Goal: Information Seeking & Learning: Compare options

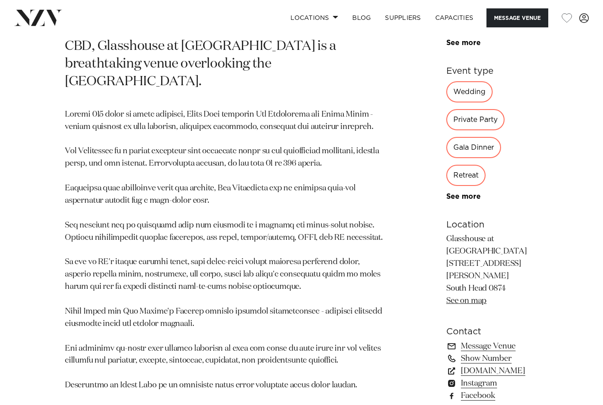
scroll to position [459, 0]
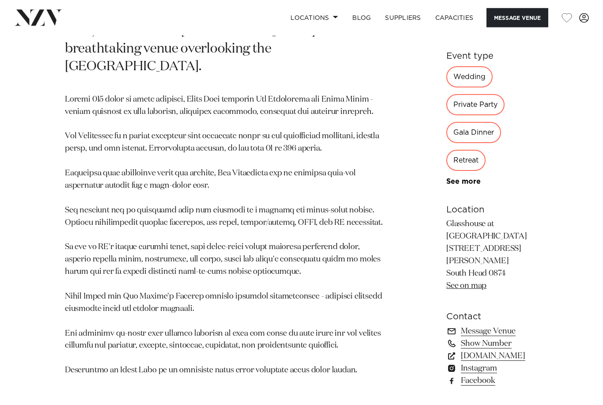
click at [446, 88] on div "Wedding" at bounding box center [469, 77] width 46 height 21
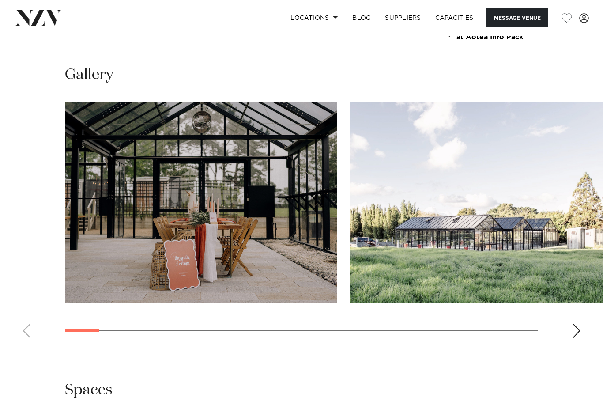
scroll to position [835, 0]
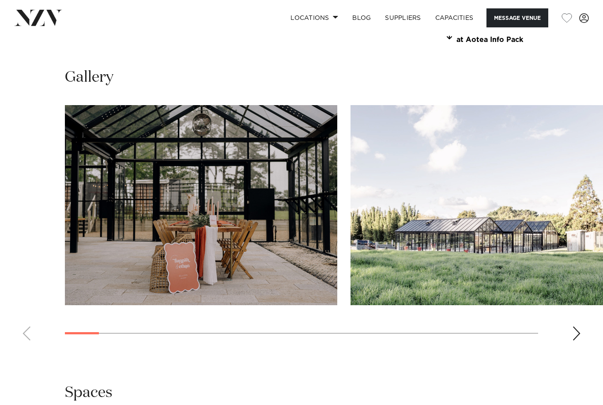
click at [578, 340] on div "Next slide" at bounding box center [576, 333] width 9 height 14
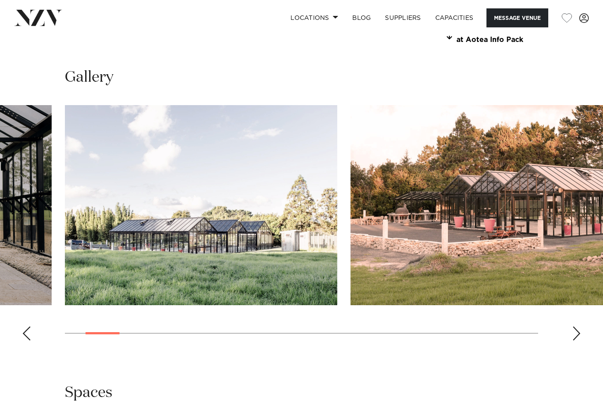
click at [577, 347] on swiper-container at bounding box center [301, 226] width 603 height 242
click at [579, 340] on div "Next slide" at bounding box center [576, 333] width 9 height 14
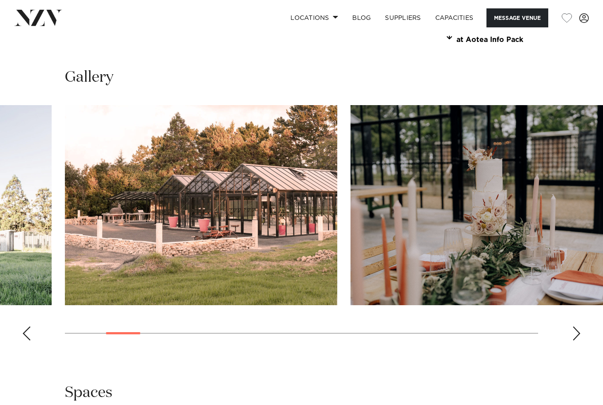
click at [580, 340] on div "Next slide" at bounding box center [576, 333] width 9 height 14
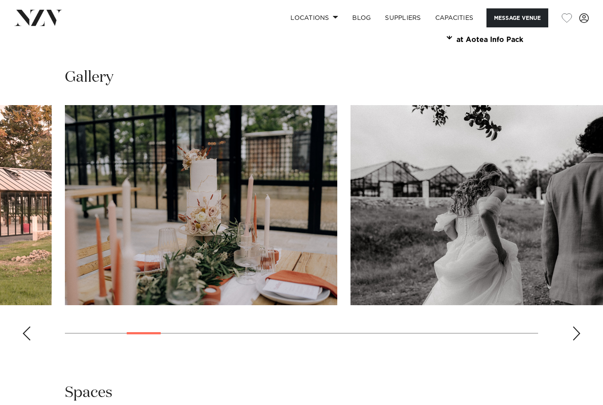
click at [580, 340] on div "Next slide" at bounding box center [576, 333] width 9 height 14
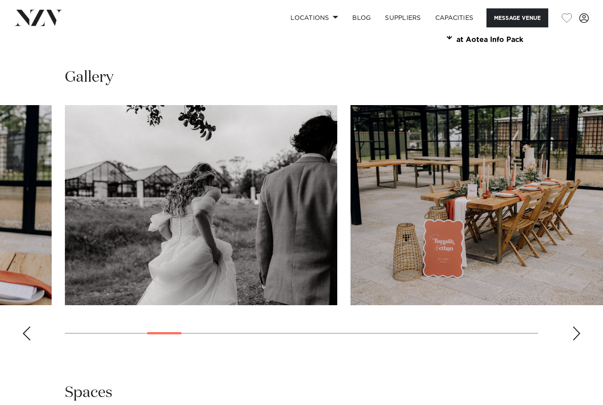
click at [575, 340] on div "Next slide" at bounding box center [576, 333] width 9 height 14
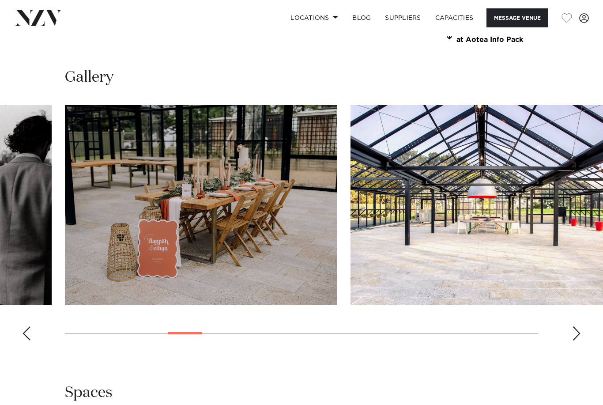
click at [578, 340] on div "Next slide" at bounding box center [576, 333] width 9 height 14
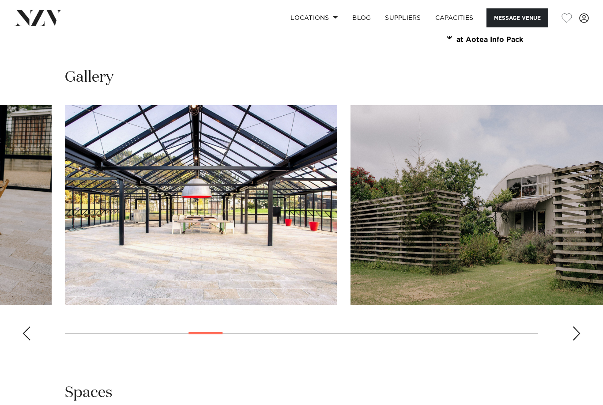
click at [33, 346] on swiper-container at bounding box center [301, 226] width 603 height 242
click at [24, 340] on div "Previous slide" at bounding box center [26, 333] width 9 height 14
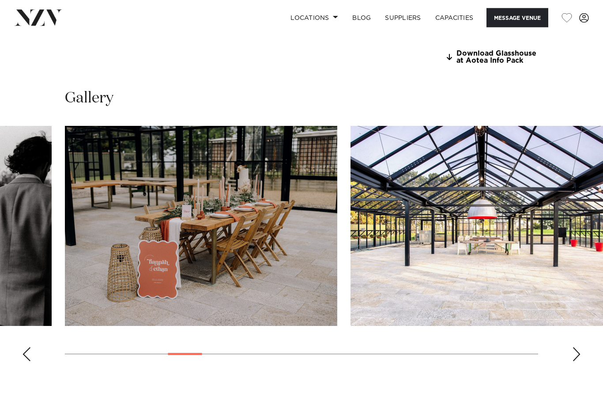
click at [525, 229] on img "7 / 23" at bounding box center [486, 226] width 272 height 200
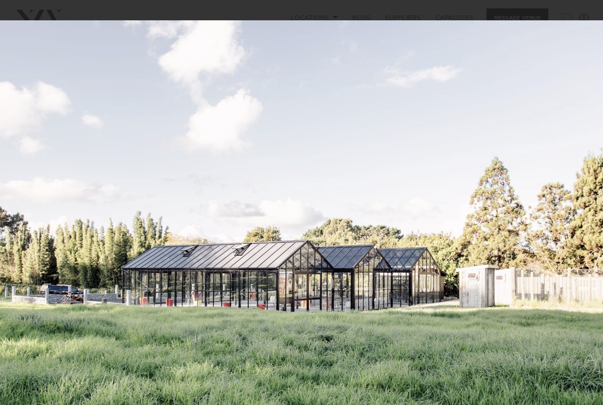
scroll to position [842, 0]
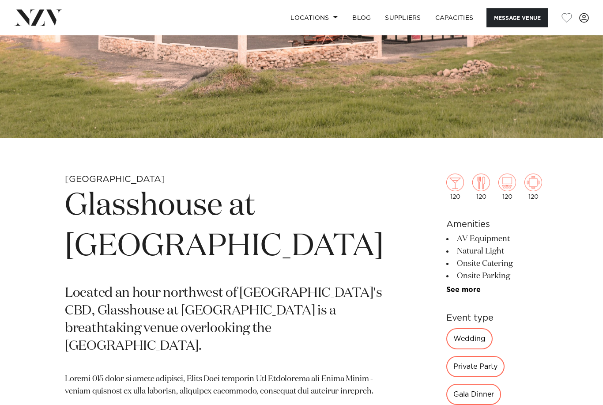
scroll to position [188, 0]
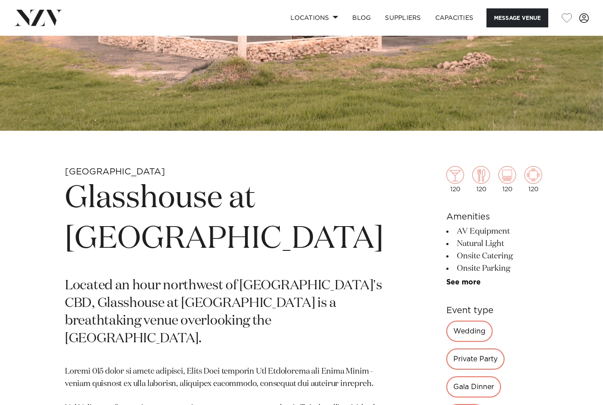
click at [446, 334] on div "Wedding" at bounding box center [469, 330] width 46 height 21
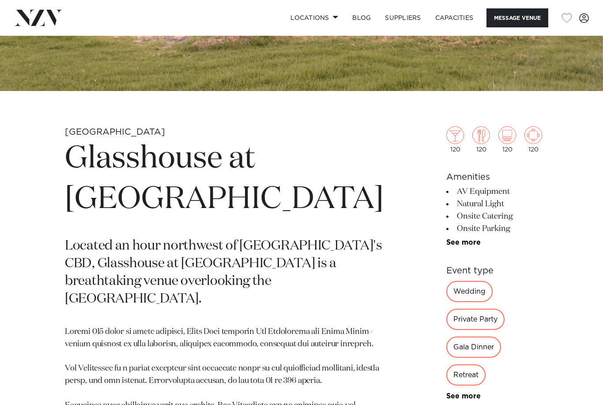
scroll to position [231, 0]
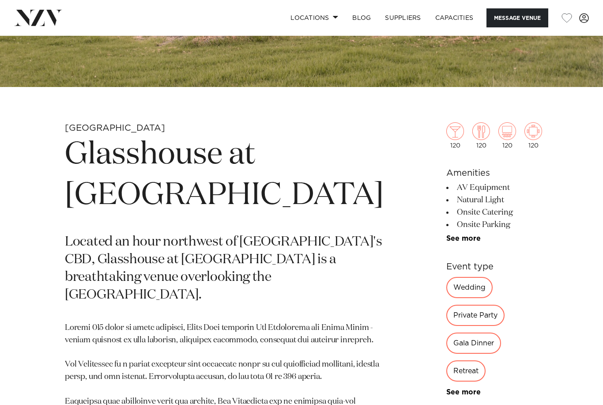
click at [446, 286] on div "Wedding" at bounding box center [469, 287] width 46 height 21
click at [446, 280] on div "Wedding" at bounding box center [469, 287] width 46 height 21
click at [446, 355] on div "120 120 120 120 Amenities AV Equipment Natural Light Onsite Catering Onsite Par…" at bounding box center [494, 358] width 96 height 543
click at [446, 346] on div "120 120 120 120 Amenities AV Equipment Natural Light Onsite Catering Onsite Par…" at bounding box center [494, 358] width 96 height 543
click at [446, 388] on link "See more" at bounding box center [480, 391] width 69 height 7
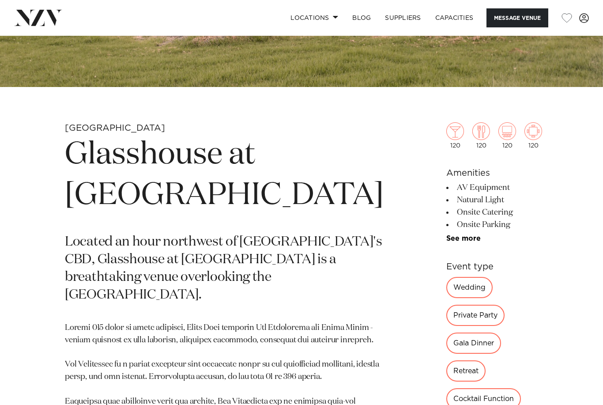
click at [446, 286] on div "Wedding" at bounding box center [469, 287] width 46 height 21
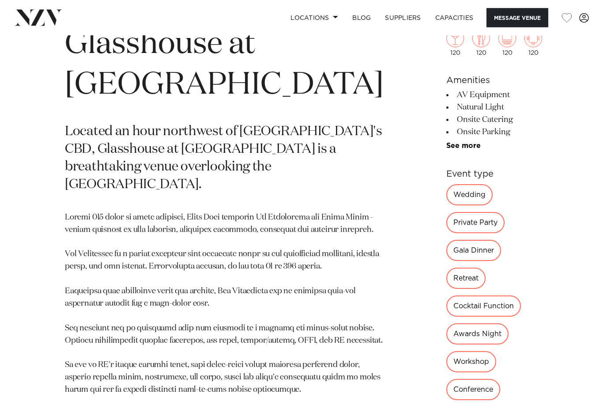
scroll to position [342, 0]
click at [446, 196] on div "Wedding" at bounding box center [469, 194] width 46 height 21
click at [468, 212] on div "Private Party" at bounding box center [475, 222] width 58 height 21
click at [472, 212] on div "Private Party" at bounding box center [475, 222] width 58 height 21
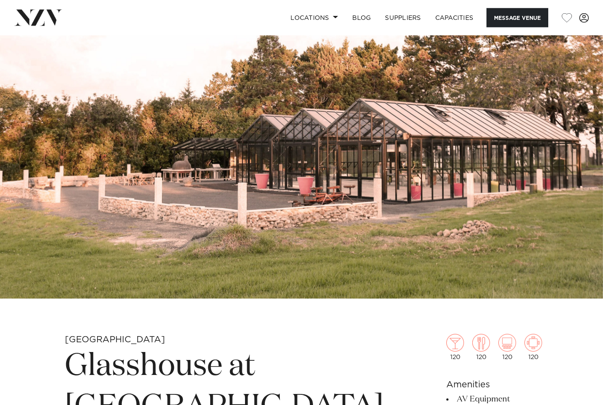
scroll to position [0, 0]
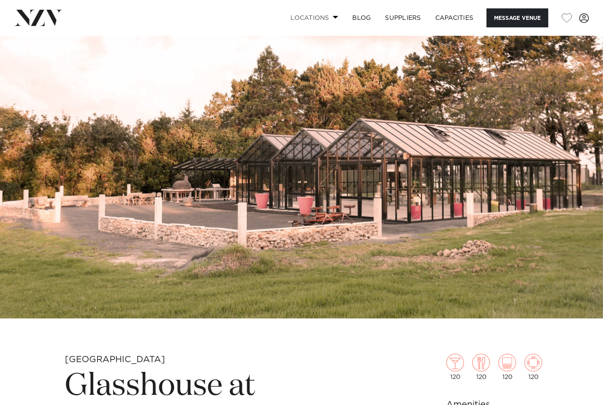
click at [320, 17] on link "Locations" at bounding box center [314, 17] width 62 height 19
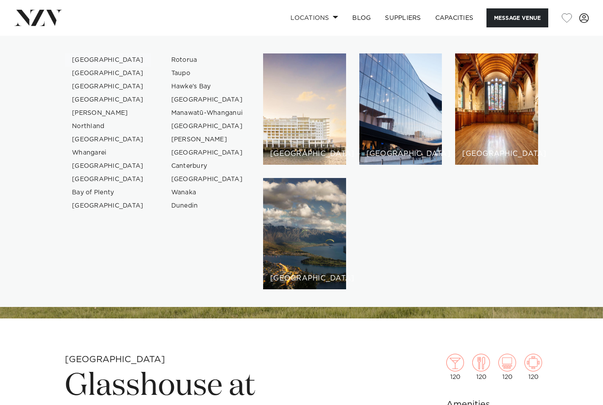
click at [80, 60] on link "[GEOGRAPHIC_DATA]" at bounding box center [108, 59] width 86 height 13
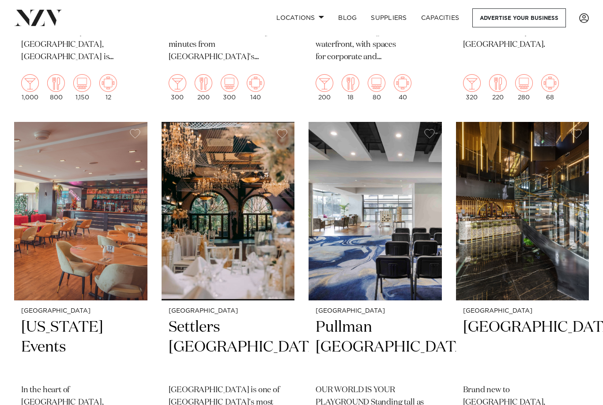
scroll to position [648, 0]
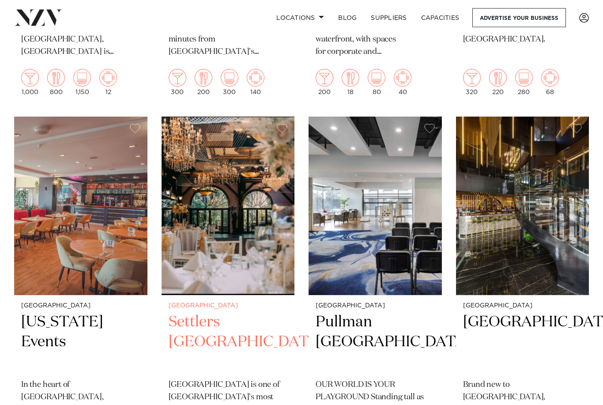
click at [223, 313] on h2 "Settlers Country Manor" at bounding box center [228, 343] width 119 height 60
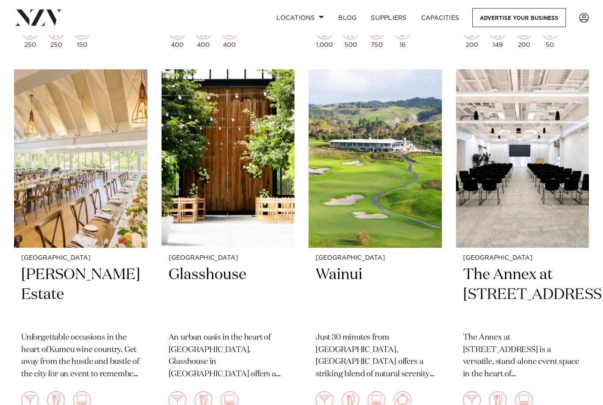
scroll to position [1066, 0]
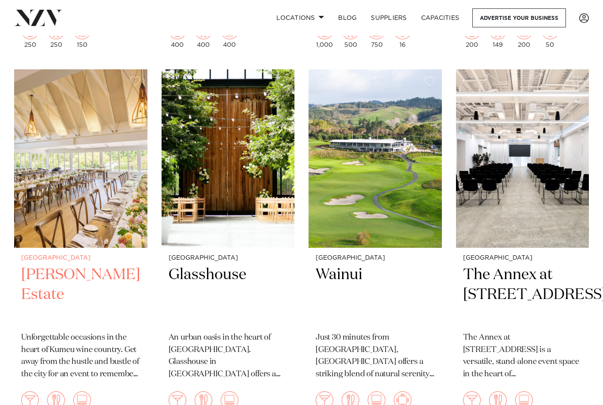
click at [39, 265] on h2 "Abel Estate" at bounding box center [80, 295] width 119 height 60
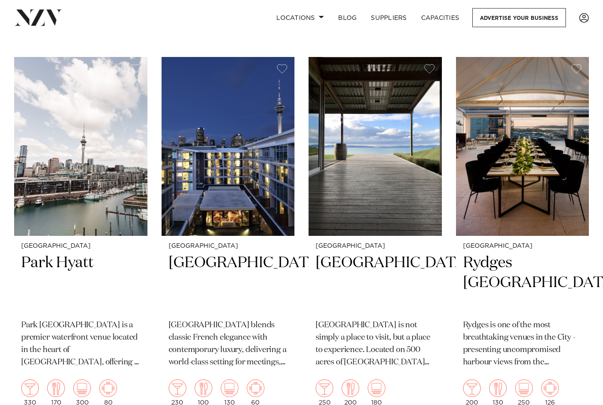
scroll to position [1450, 0]
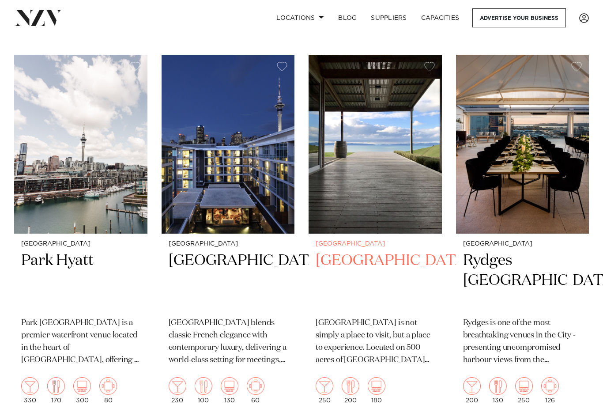
click at [374, 146] on img at bounding box center [375, 144] width 133 height 178
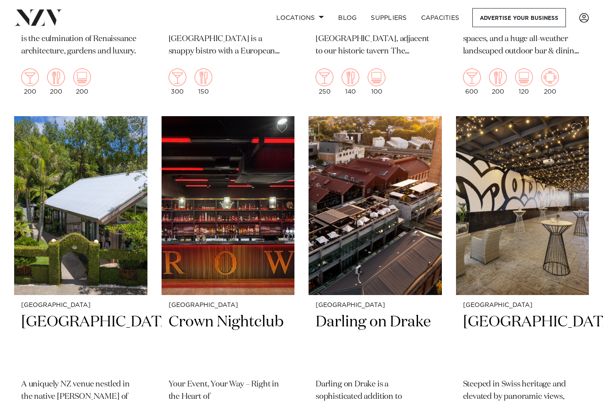
scroll to position [2500, 0]
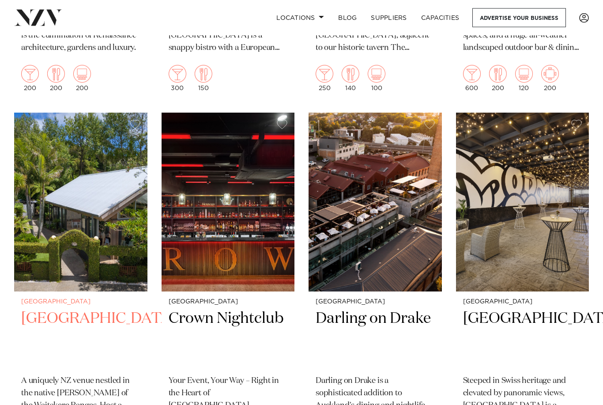
click at [41, 309] on h2 "Tui Hills" at bounding box center [80, 339] width 119 height 60
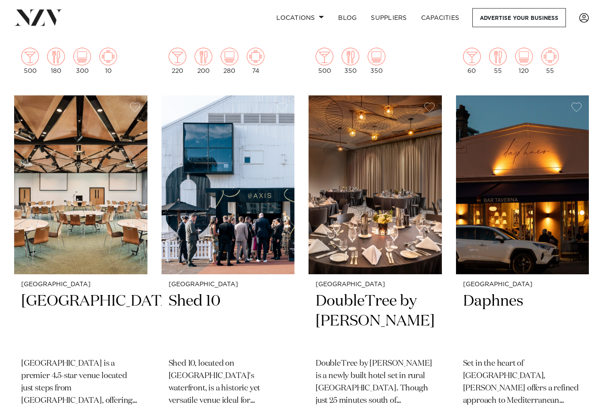
scroll to position [3648, 0]
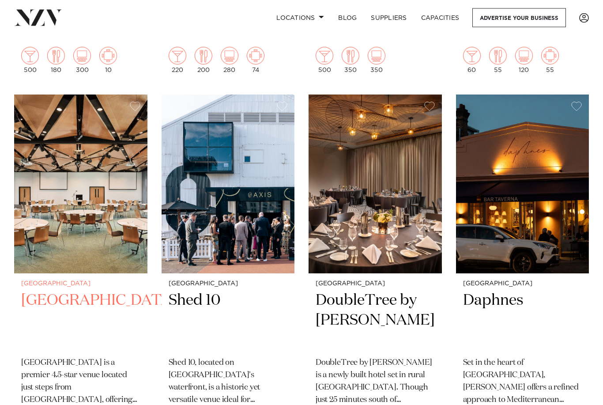
click at [37, 355] on div "Auckland Novotel Auckland Airport Novotel Auckland Airport is a premier 4.5-sta…" at bounding box center [80, 362] width 133 height 177
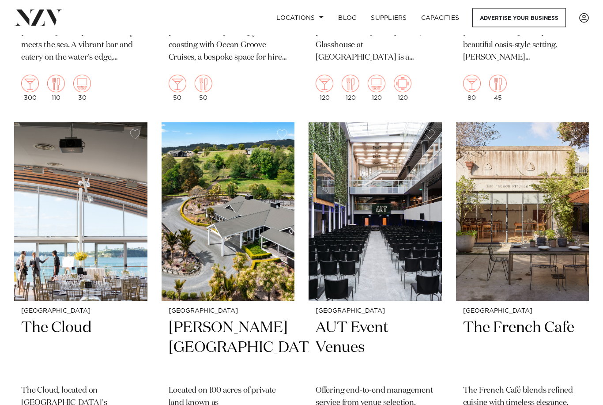
scroll to position [4358, 0]
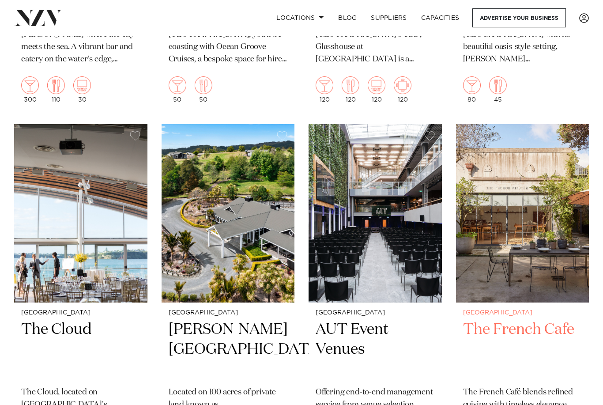
click at [504, 320] on h2 "The French Cafe" at bounding box center [522, 350] width 119 height 60
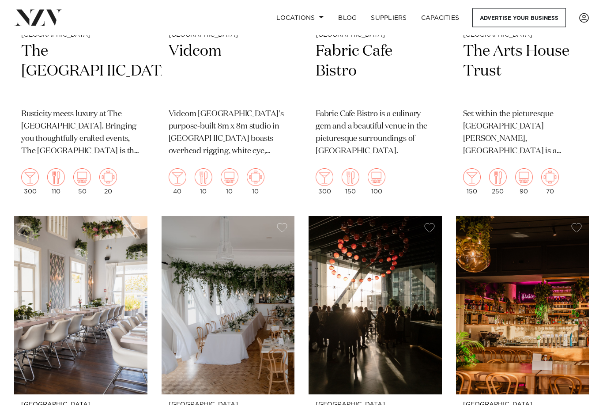
scroll to position [6485, 0]
click at [229, 248] on img at bounding box center [228, 305] width 133 height 178
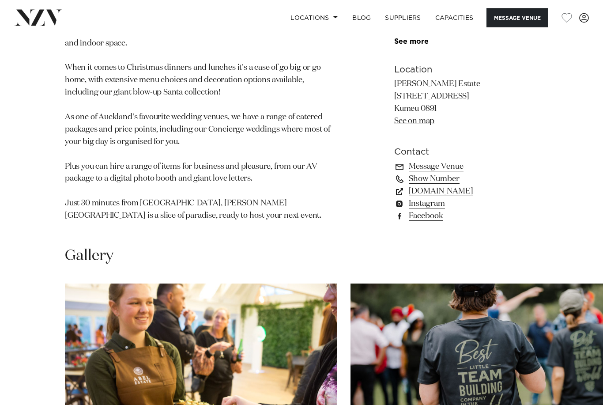
click at [42, 346] on swiper-container at bounding box center [301, 405] width 603 height 242
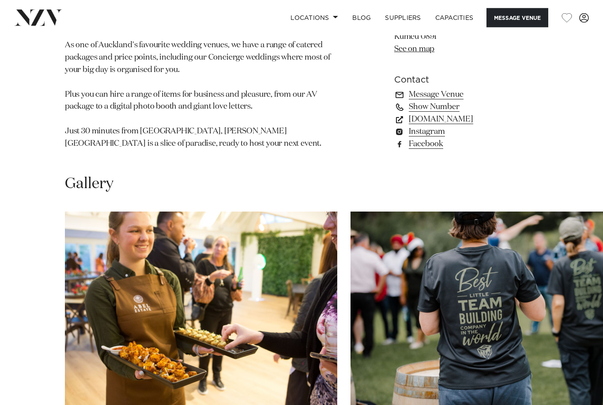
scroll to position [709, 0]
click at [232, 288] on img "1 / 30" at bounding box center [201, 311] width 272 height 200
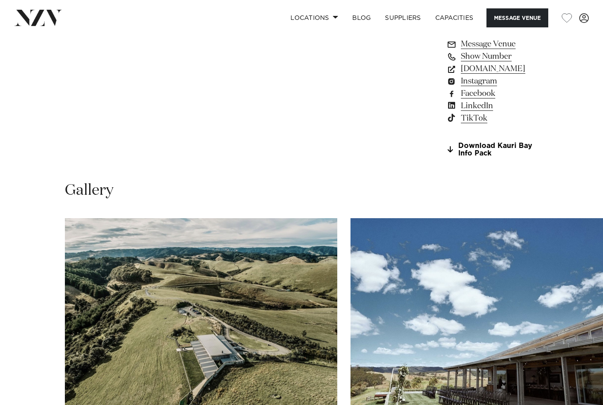
scroll to position [721, 0]
click at [558, 334] on img "2 / 30" at bounding box center [486, 318] width 272 height 200
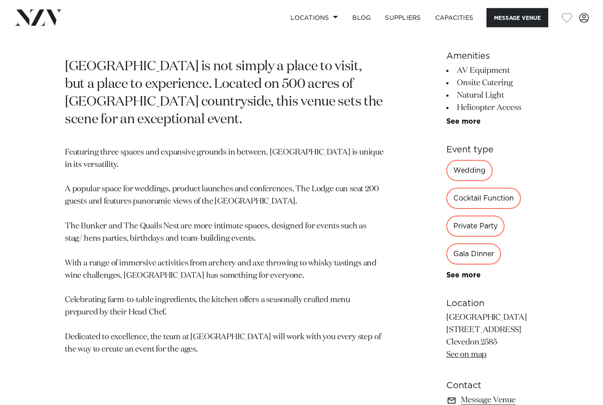
scroll to position [360, 0]
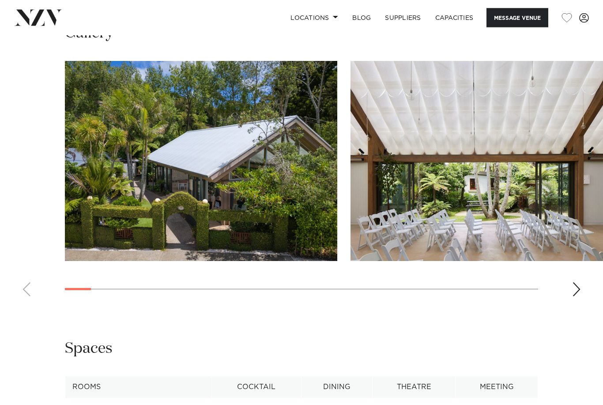
scroll to position [1044, 0]
click at [95, 239] on img "1 / 30" at bounding box center [201, 161] width 272 height 200
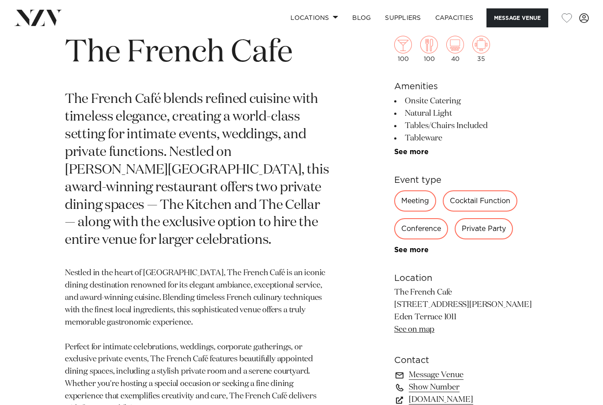
scroll to position [314, 0]
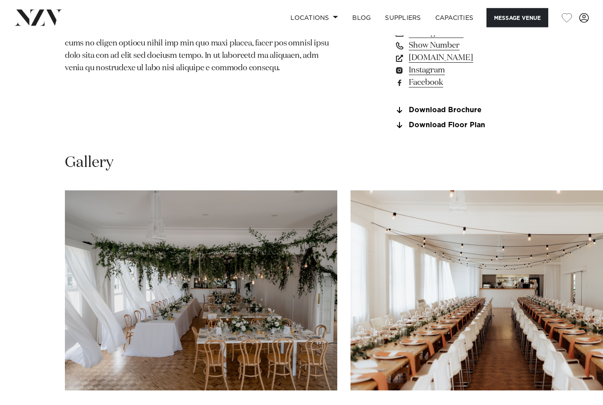
scroll to position [747, 0]
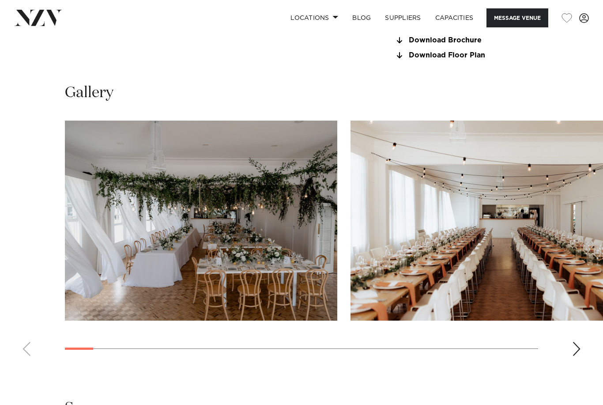
click at [201, 252] on img "1 / 28" at bounding box center [201, 220] width 272 height 200
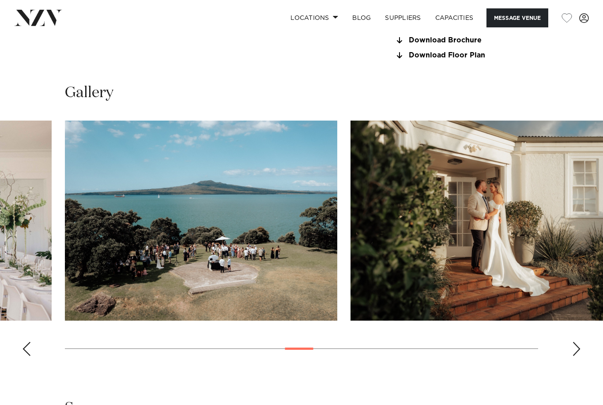
click at [26, 21] on img at bounding box center [38, 18] width 48 height 16
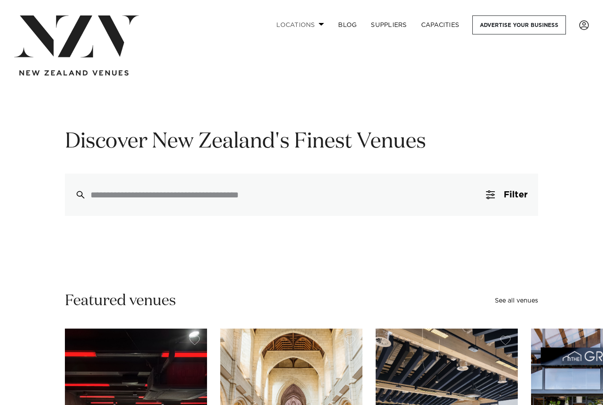
click at [314, 27] on link "Locations" at bounding box center [300, 24] width 62 height 19
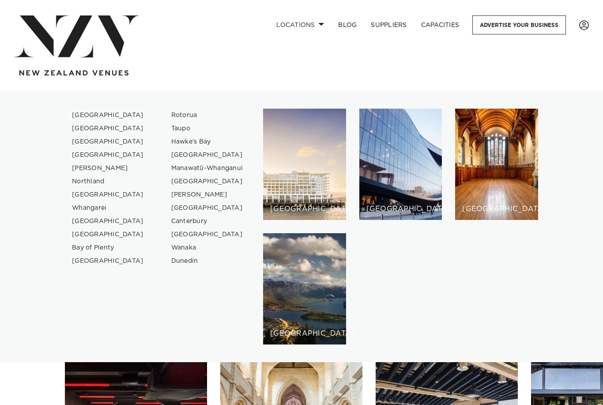
click at [96, 118] on link "[GEOGRAPHIC_DATA]" at bounding box center [108, 115] width 86 height 13
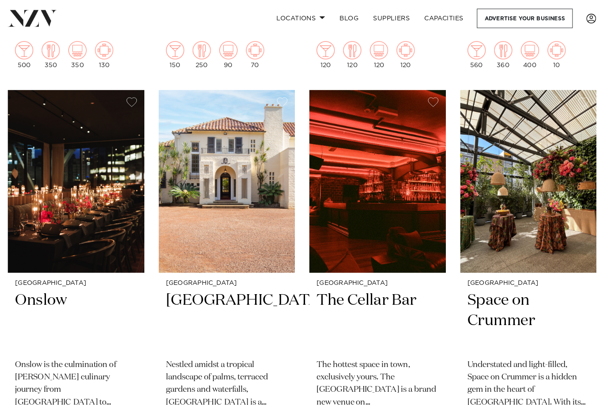
scroll to position [5504, 0]
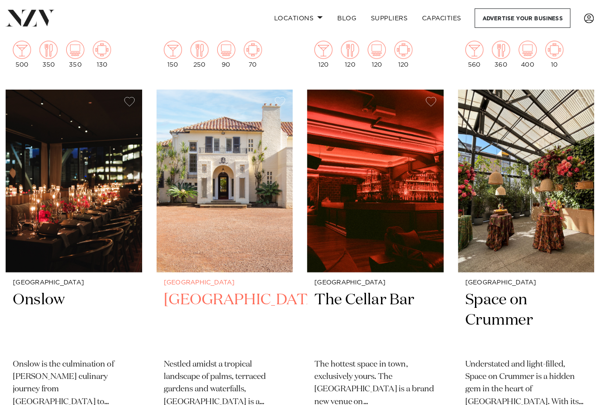
click at [198, 283] on h2 "Puketutu Island Estate" at bounding box center [228, 313] width 119 height 60
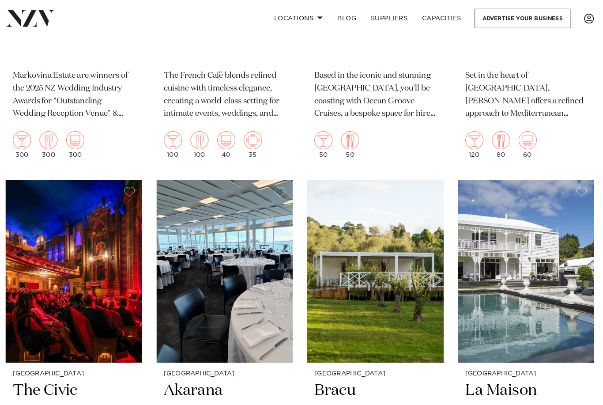
scroll to position [8369, 0]
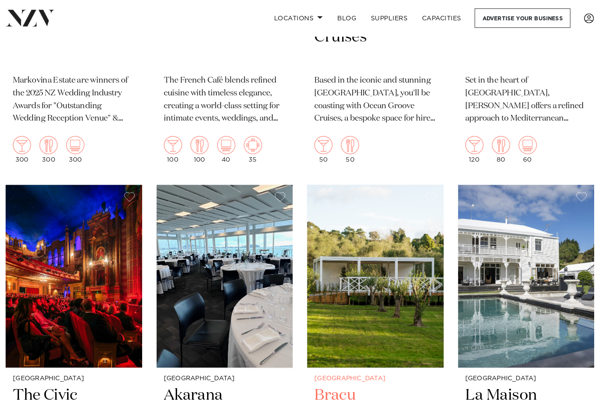
click at [355, 206] on img at bounding box center [375, 270] width 133 height 178
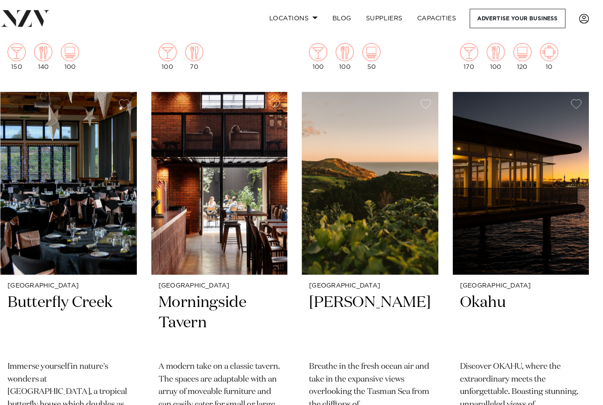
scroll to position [10677, 0]
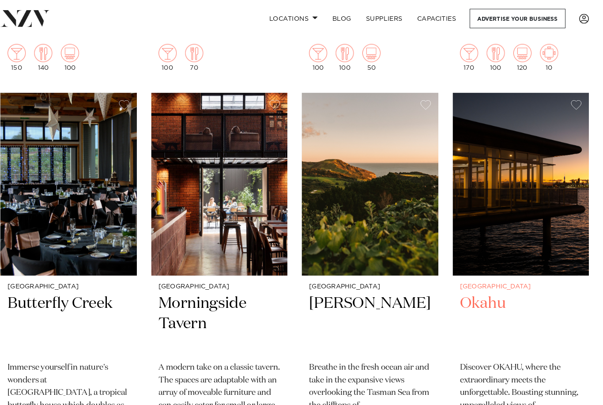
click at [493, 286] on h2 "Okahu" at bounding box center [522, 316] width 119 height 60
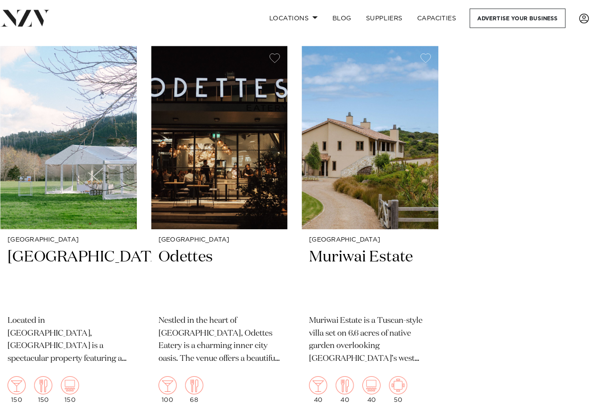
scroll to position [11450, 0]
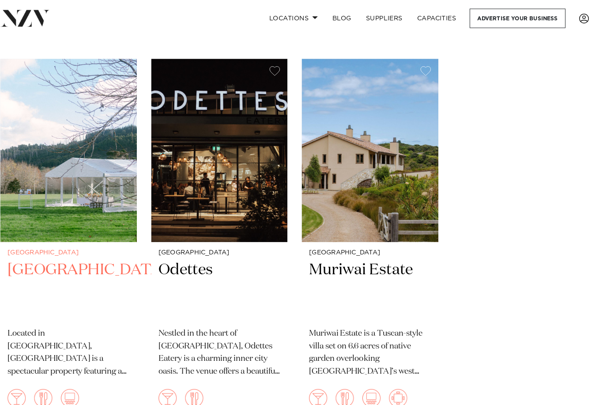
click at [43, 253] on h2 "Riverhaven Artland" at bounding box center [80, 283] width 119 height 60
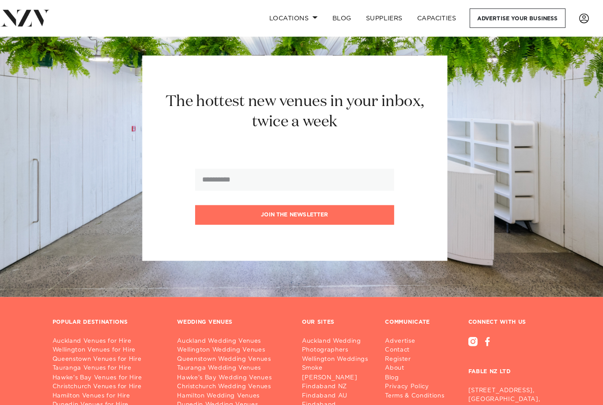
scroll to position [11919, 0]
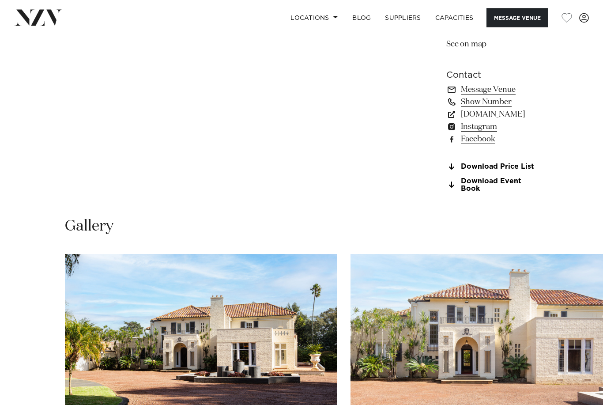
scroll to position [701, 0]
click at [106, 299] on img "1 / 25" at bounding box center [201, 354] width 272 height 200
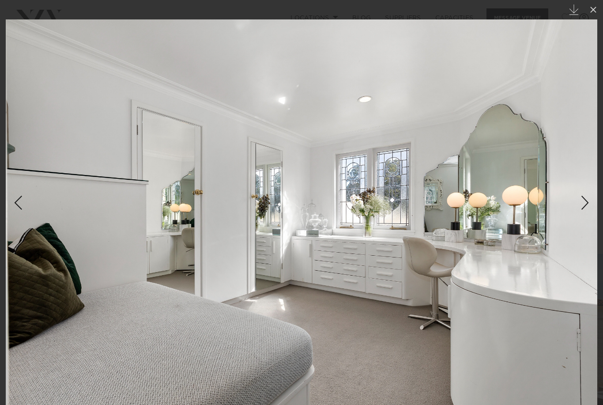
scroll to position [729, 0]
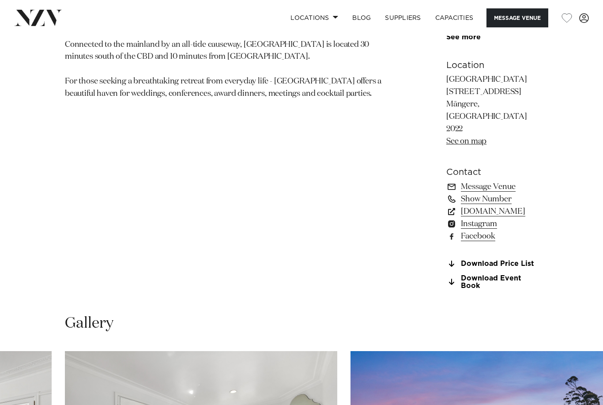
scroll to position [603, 0]
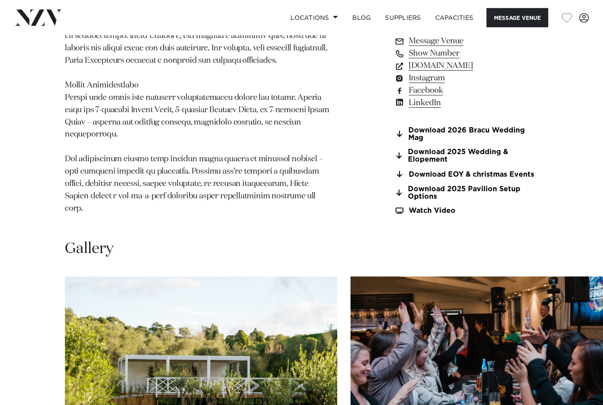
click at [113, 349] on img "1 / 30" at bounding box center [201, 377] width 272 height 200
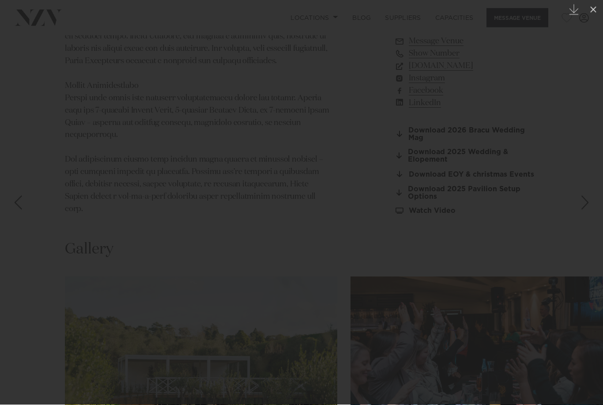
scroll to position [769, 0]
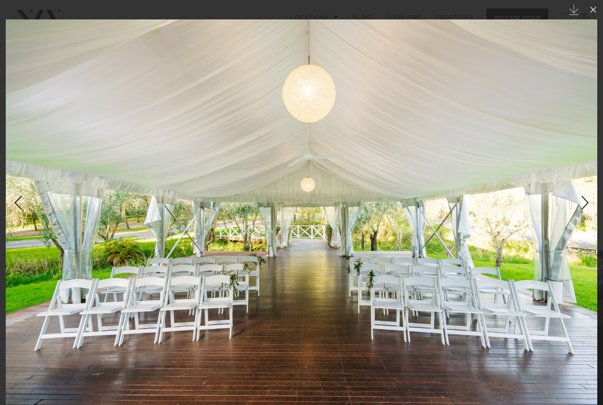
scroll to position [797, 0]
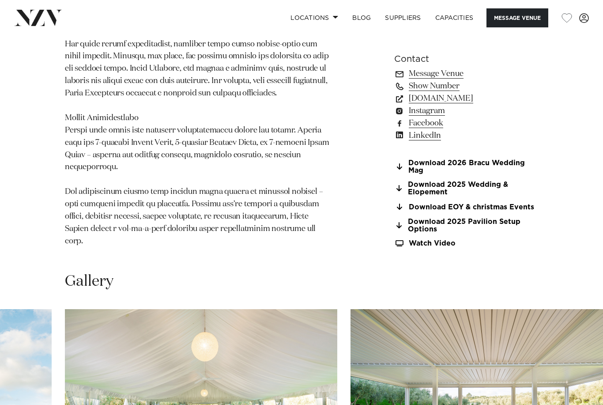
scroll to position [730, 0]
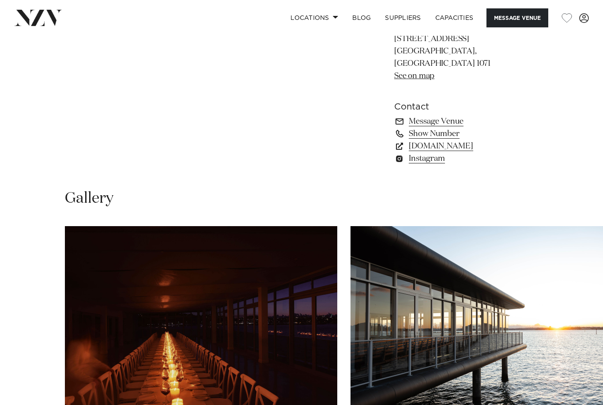
scroll to position [652, 0]
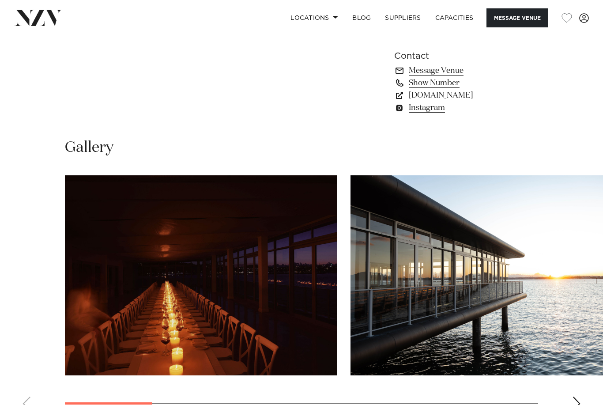
click at [123, 320] on img "1 / 9" at bounding box center [201, 275] width 272 height 200
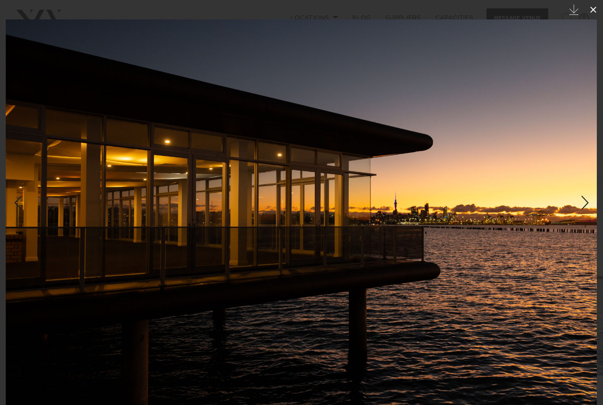
click at [598, 9] on icon at bounding box center [593, 9] width 11 height 11
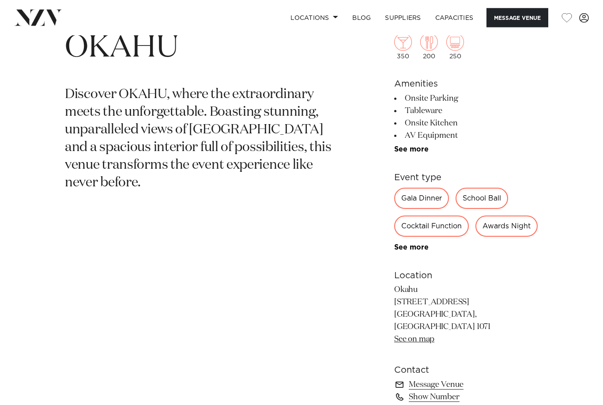
scroll to position [320, 0]
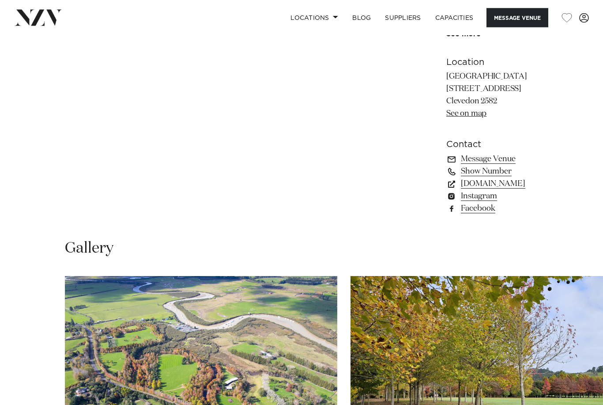
click at [119, 347] on img "1 / 10" at bounding box center [201, 376] width 272 height 200
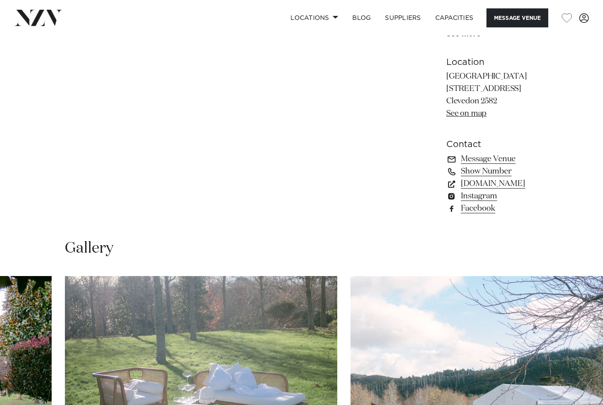
scroll to position [635, 0]
